Goal: Transaction & Acquisition: Purchase product/service

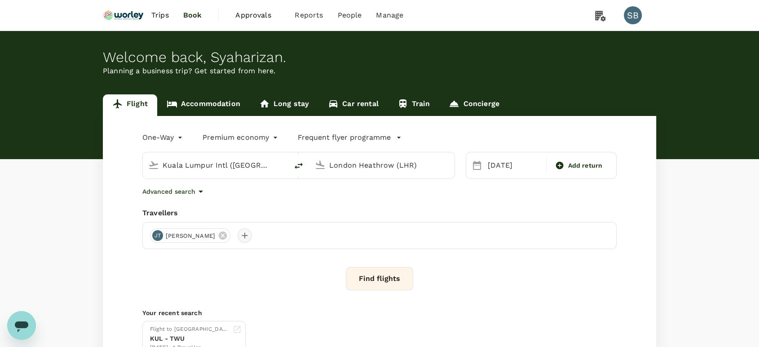
click at [238, 236] on div at bounding box center [245, 235] width 14 height 14
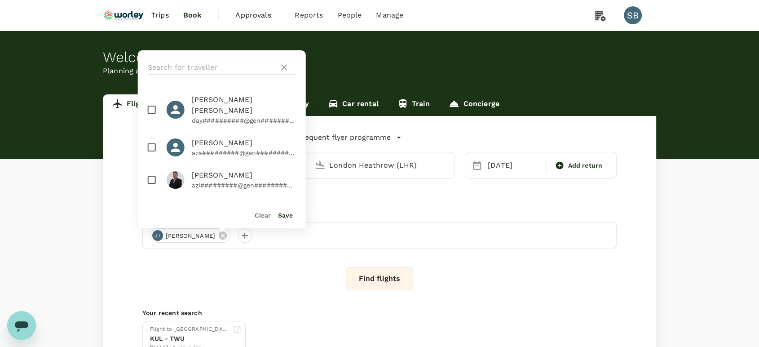
click at [151, 100] on input "checkbox" at bounding box center [151, 109] width 19 height 19
checkbox input "true"
click at [151, 170] on input "checkbox" at bounding box center [151, 179] width 19 height 19
click at [154, 170] on input "checkbox" at bounding box center [151, 179] width 19 height 19
checkbox input "false"
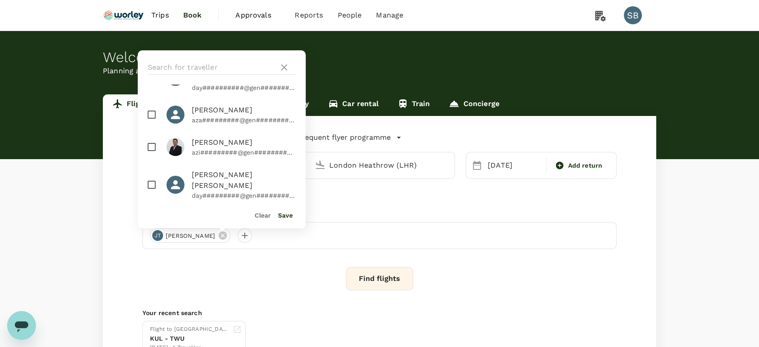
scroll to position [50, 0]
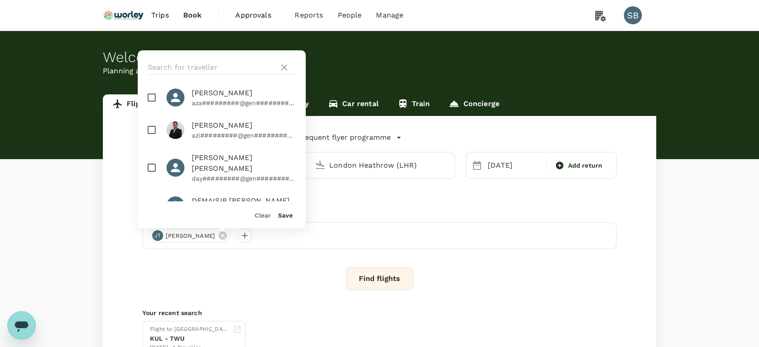
click at [153, 158] on input "checkbox" at bounding box center [151, 167] width 19 height 19
checkbox input "true"
click at [286, 215] on button "Save" at bounding box center [285, 215] width 15 height 7
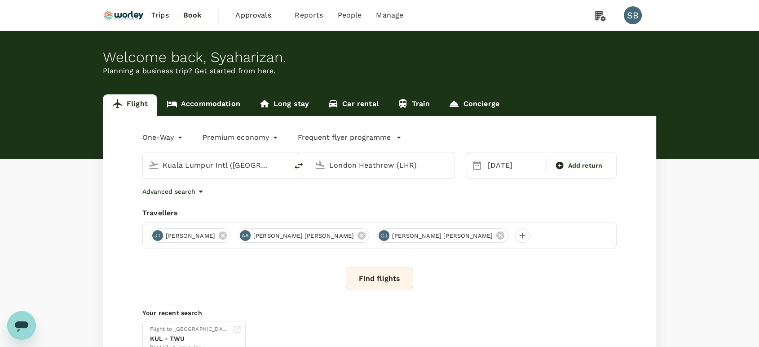
click at [379, 279] on button "Find flights" at bounding box center [379, 278] width 67 height 23
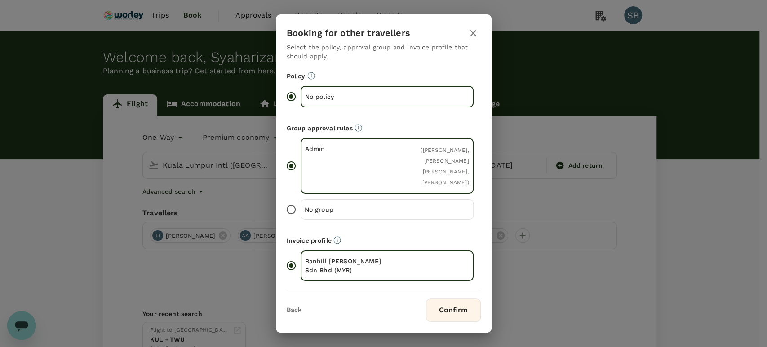
click at [462, 306] on button "Confirm" at bounding box center [453, 309] width 55 height 23
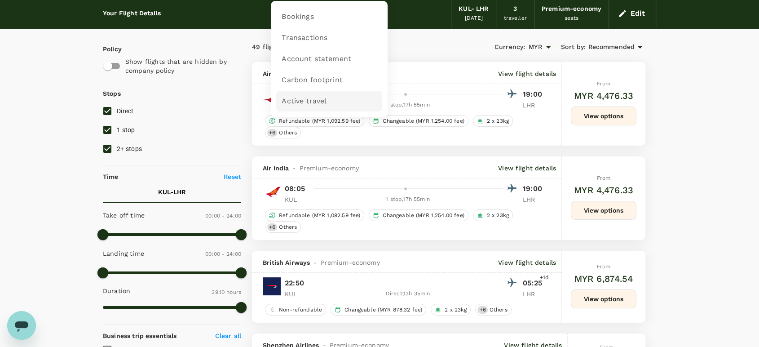
scroll to position [100, 0]
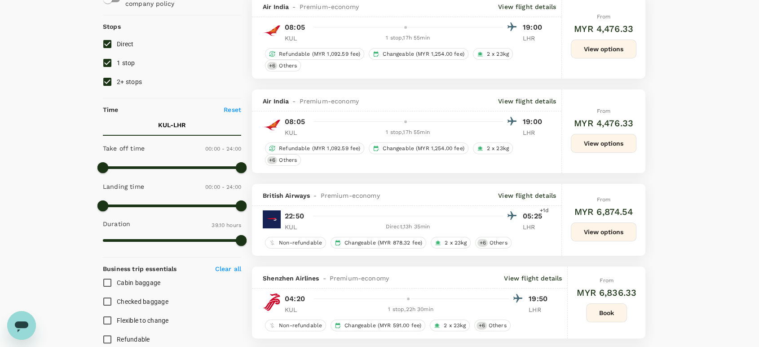
drag, startPoint x: 591, startPoint y: 233, endPoint x: 583, endPoint y: 236, distance: 8.4
click at [591, 233] on button "View options" at bounding box center [604, 231] width 66 height 19
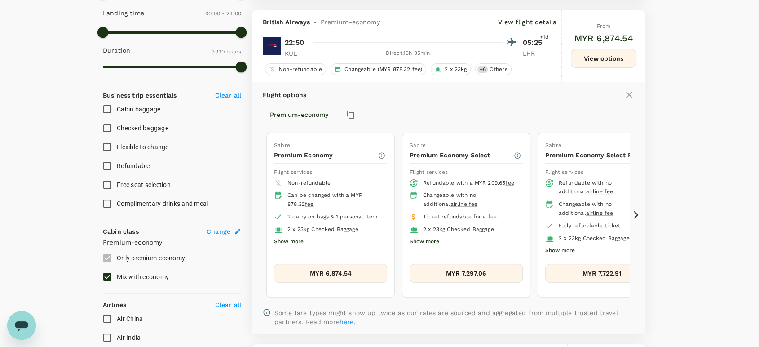
scroll to position [283, 0]
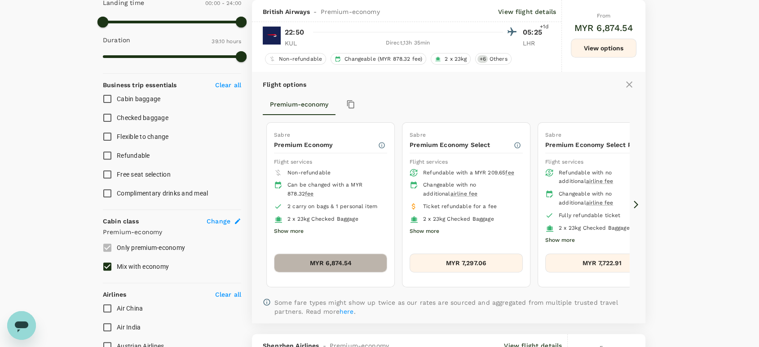
click at [338, 259] on button "MYR 6,874.54" at bounding box center [330, 262] width 113 height 19
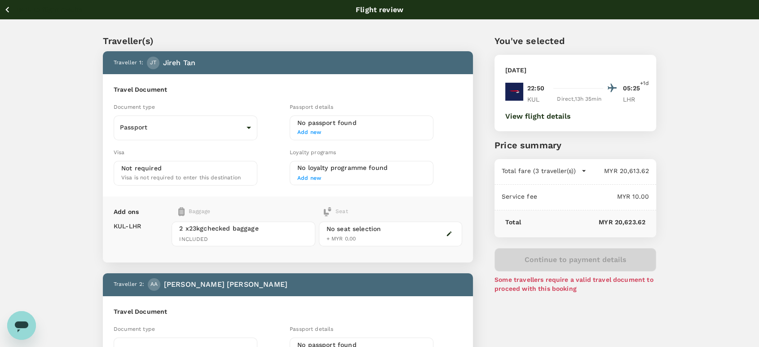
click at [15, 5] on button "Back to flight results" at bounding box center [43, 9] width 79 height 11
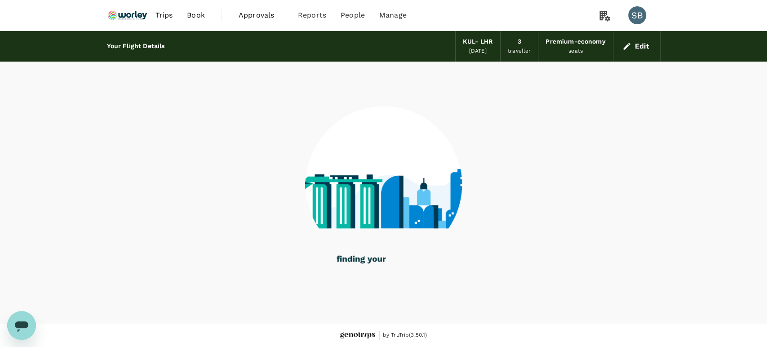
click at [131, 18] on img at bounding box center [127, 15] width 41 height 20
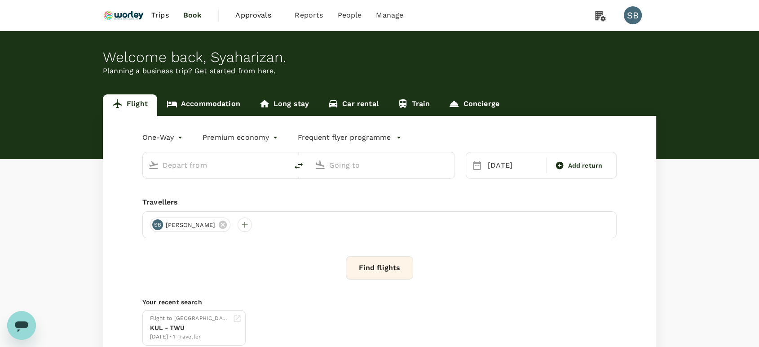
type input "Kuala Lumpur Intl ([GEOGRAPHIC_DATA])"
type input "London Heathrow (LHR)"
